Goal: Task Accomplishment & Management: Use online tool/utility

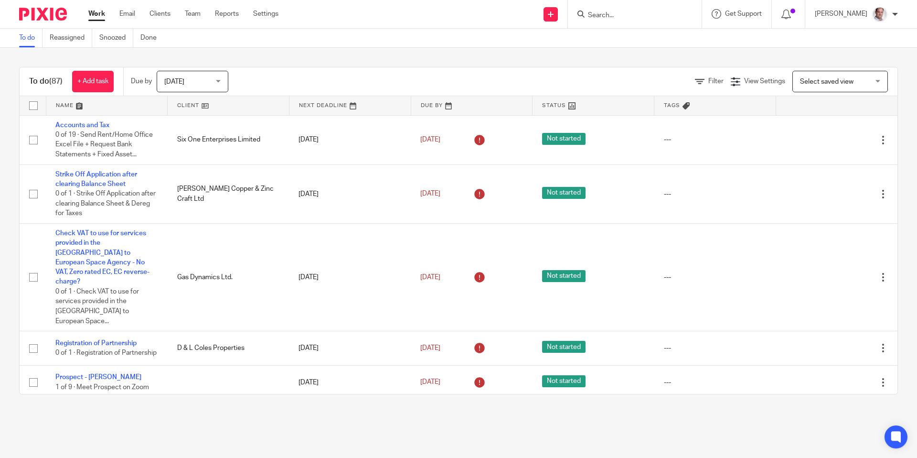
click at [607, 20] on div at bounding box center [635, 14] width 134 height 28
click at [615, 16] on input "Search" at bounding box center [630, 15] width 86 height 9
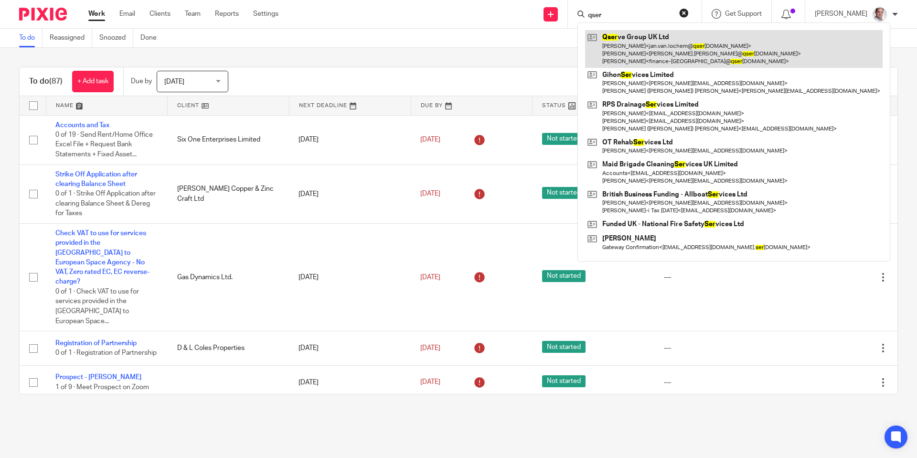
type input "qser"
click at [656, 34] on link at bounding box center [734, 49] width 298 height 38
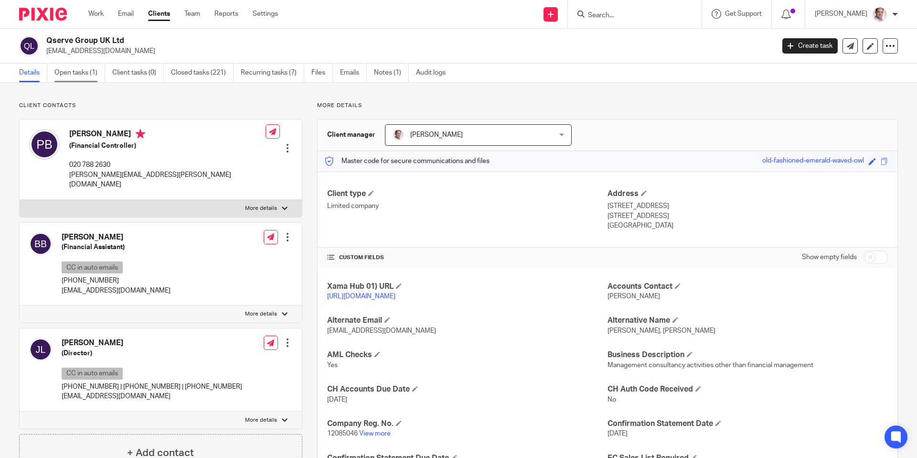
click at [76, 73] on link "Open tasks (1)" at bounding box center [79, 73] width 51 height 19
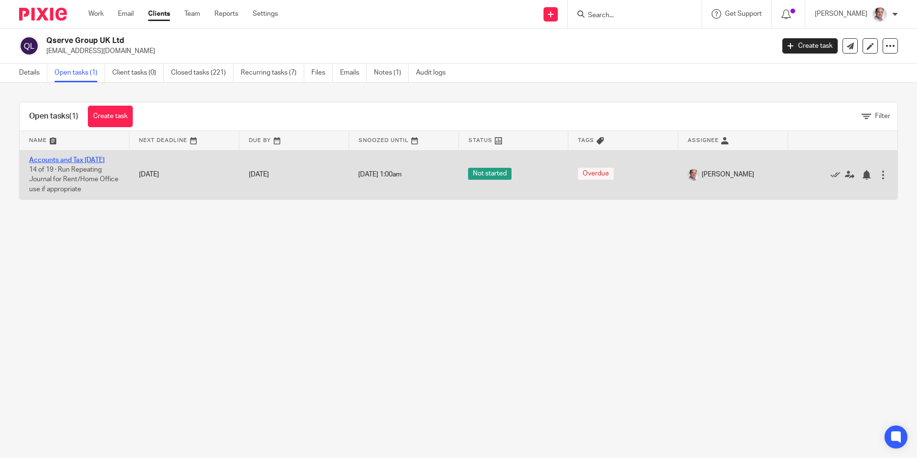
click at [75, 162] on link "Accounts and Tax [DATE]" at bounding box center [66, 160] width 75 height 7
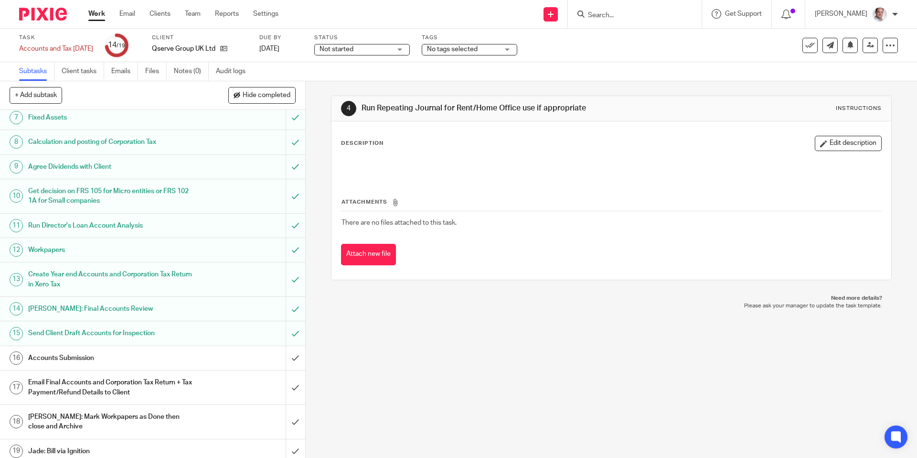
scroll to position [177, 0]
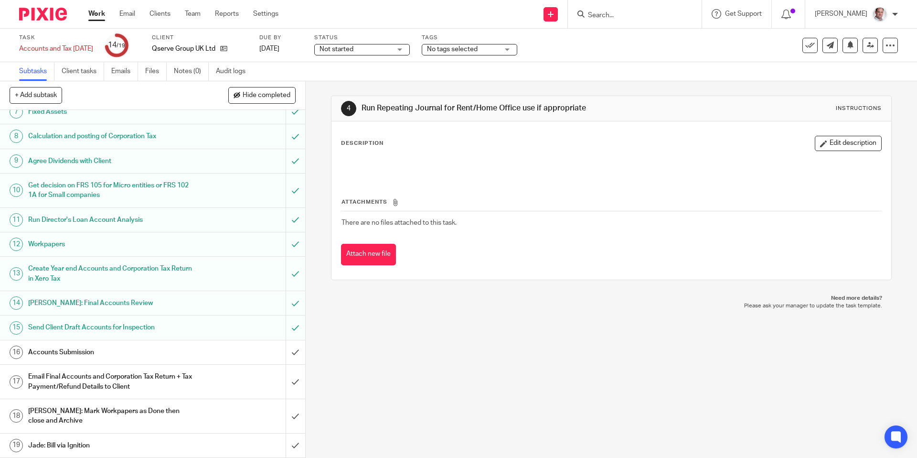
click at [70, 352] on h1 "Accounts Submission" at bounding box center [110, 352] width 165 height 14
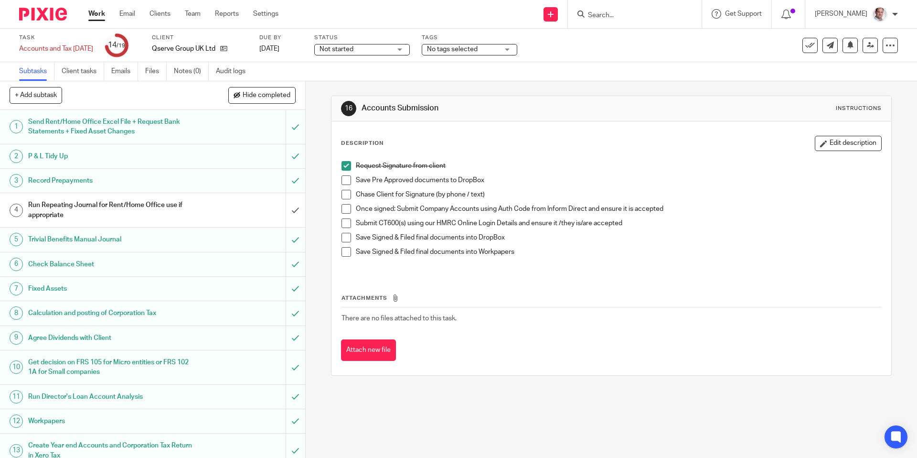
click at [349, 177] on span at bounding box center [347, 180] width 10 height 10
click at [348, 191] on span at bounding box center [347, 195] width 10 height 10
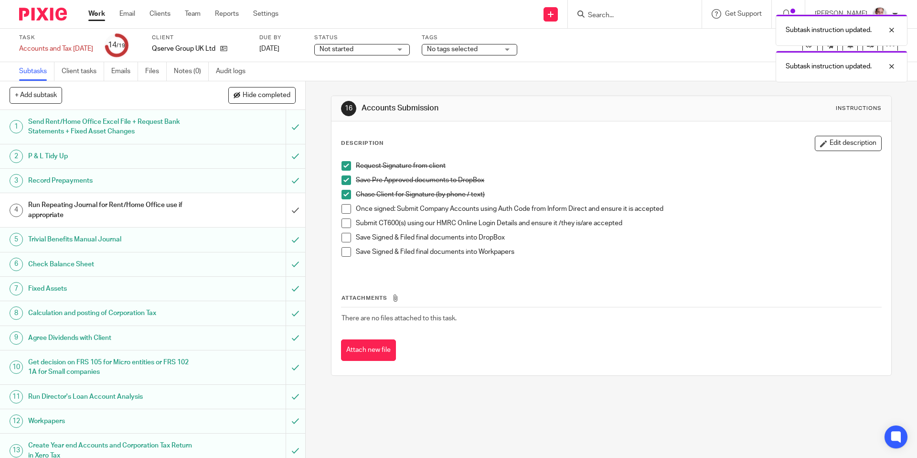
click at [343, 204] on span at bounding box center [347, 209] width 10 height 10
click at [345, 220] on span at bounding box center [347, 223] width 10 height 10
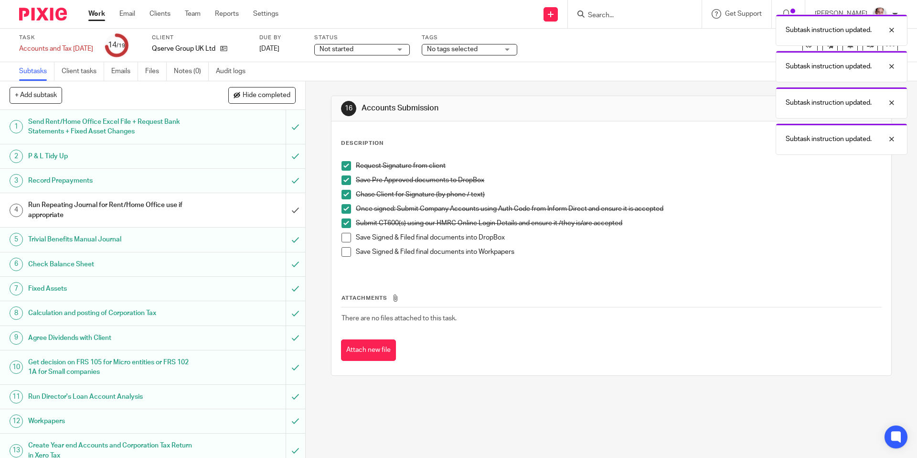
click at [343, 238] on span at bounding box center [347, 238] width 10 height 10
click at [349, 250] on span at bounding box center [347, 252] width 10 height 10
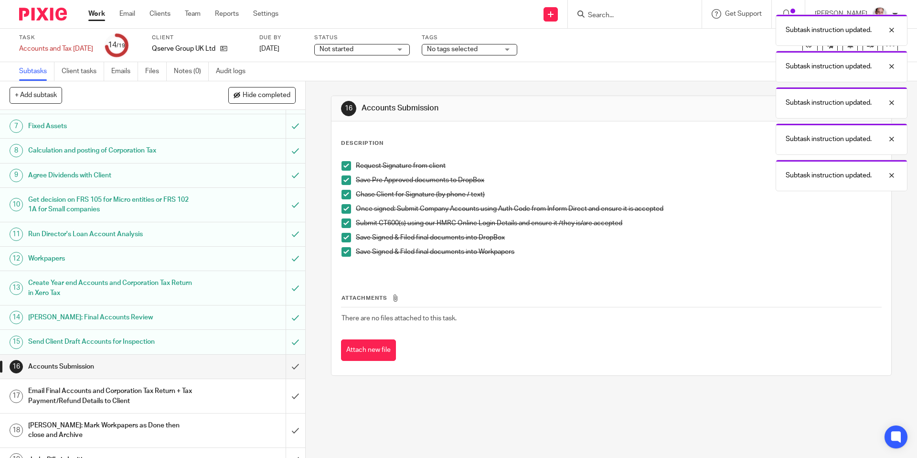
scroll to position [177, 0]
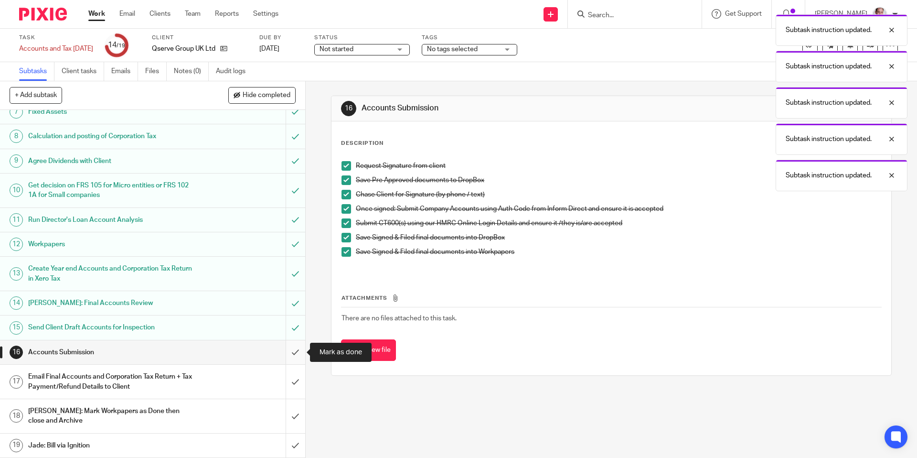
click at [294, 348] on input "submit" at bounding box center [152, 352] width 305 height 24
click at [300, 48] on link "17 Aug 2025" at bounding box center [280, 49] width 43 height 10
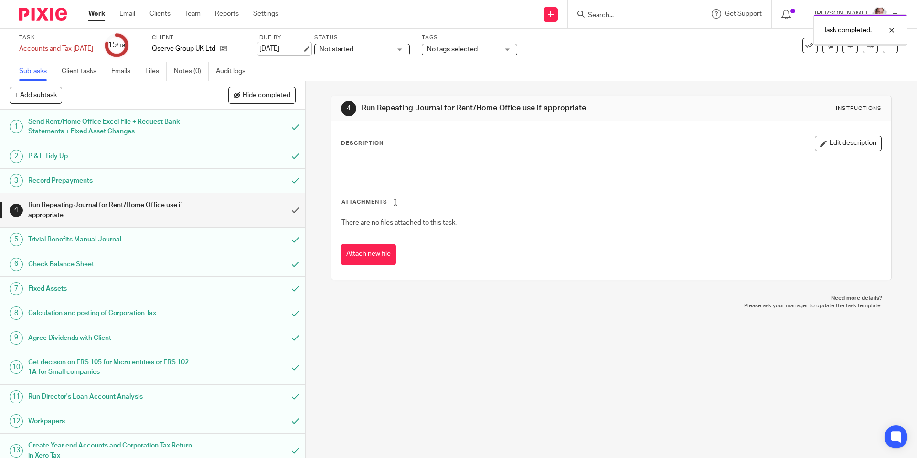
click at [299, 49] on link "[DATE]" at bounding box center [280, 49] width 43 height 10
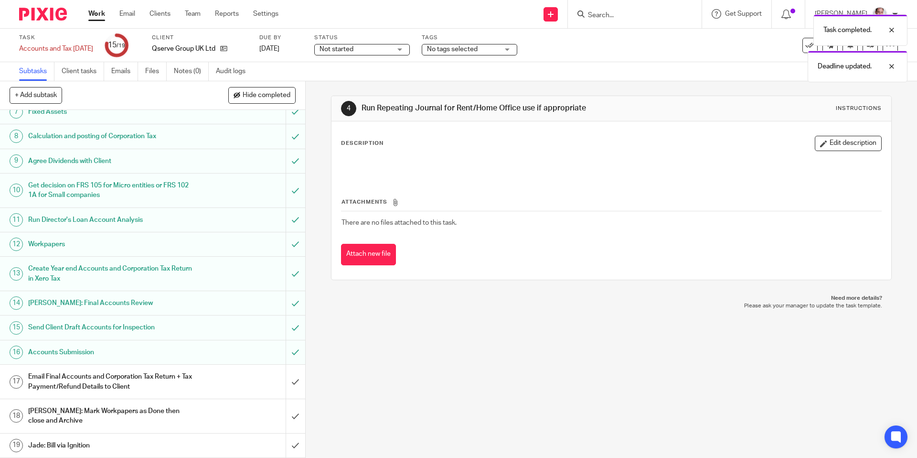
click at [93, 383] on h1 "Email Final Accounts and Corporation Tax Return + Tax Payment/Refund Details to…" at bounding box center [110, 381] width 165 height 24
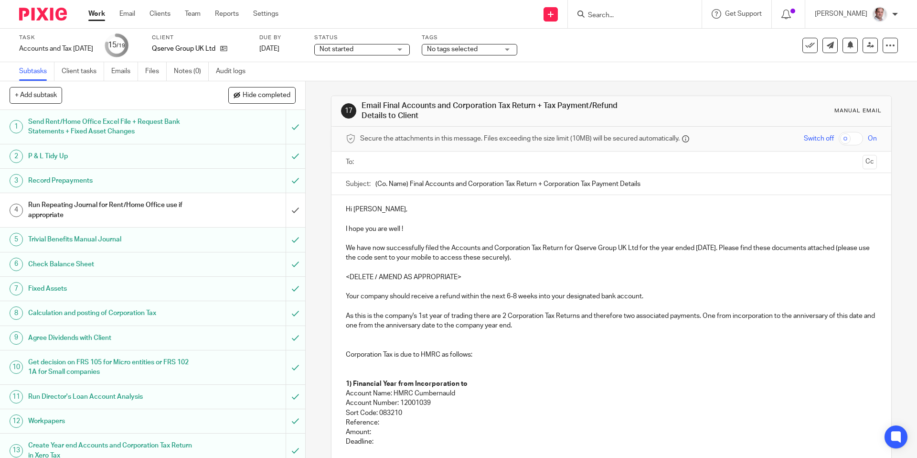
scroll to position [177, 0]
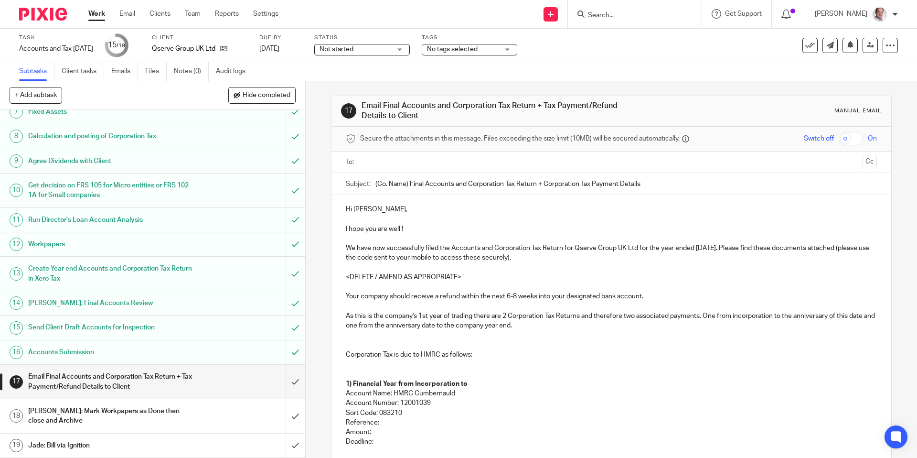
click at [189, 386] on h1 "Email Final Accounts and Corporation Tax Return + Tax Payment/Refund Details to…" at bounding box center [110, 381] width 165 height 24
click at [398, 158] on input "text" at bounding box center [611, 162] width 495 height 11
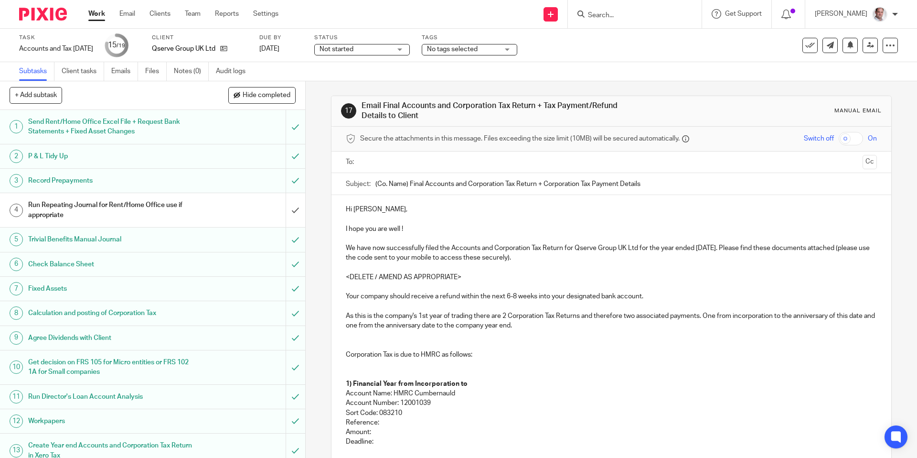
click at [398, 162] on input "text" at bounding box center [611, 162] width 495 height 11
click at [473, 165] on input "text" at bounding box center [657, 163] width 404 height 19
click at [861, 140] on input "checkbox" at bounding box center [851, 138] width 24 height 13
click at [842, 140] on input "checkbox" at bounding box center [851, 138] width 24 height 13
checkbox input "false"
